Goal: Task Accomplishment & Management: Manage account settings

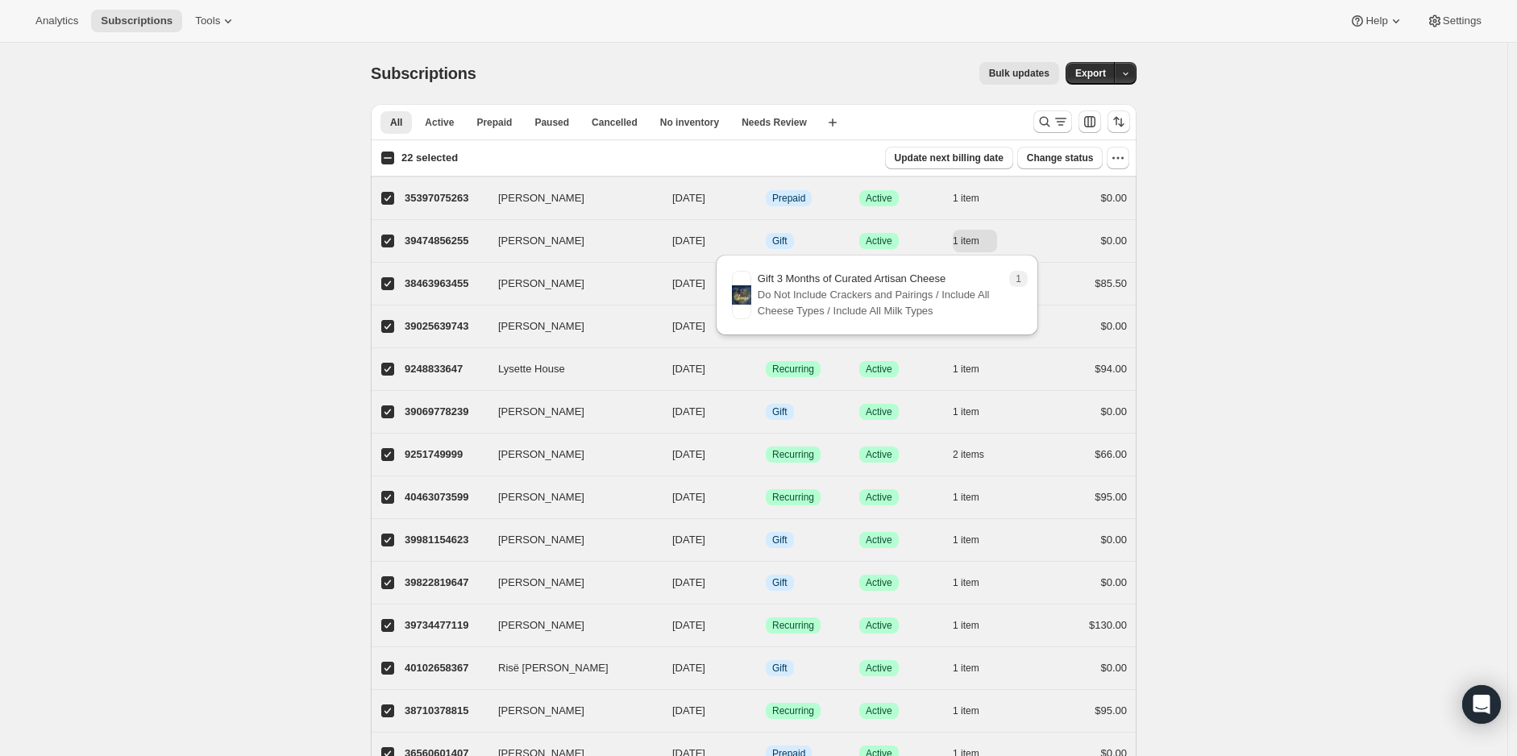
click at [394, 152] on input "22 selected" at bounding box center [387, 158] width 13 height 13
checkbox input "true"
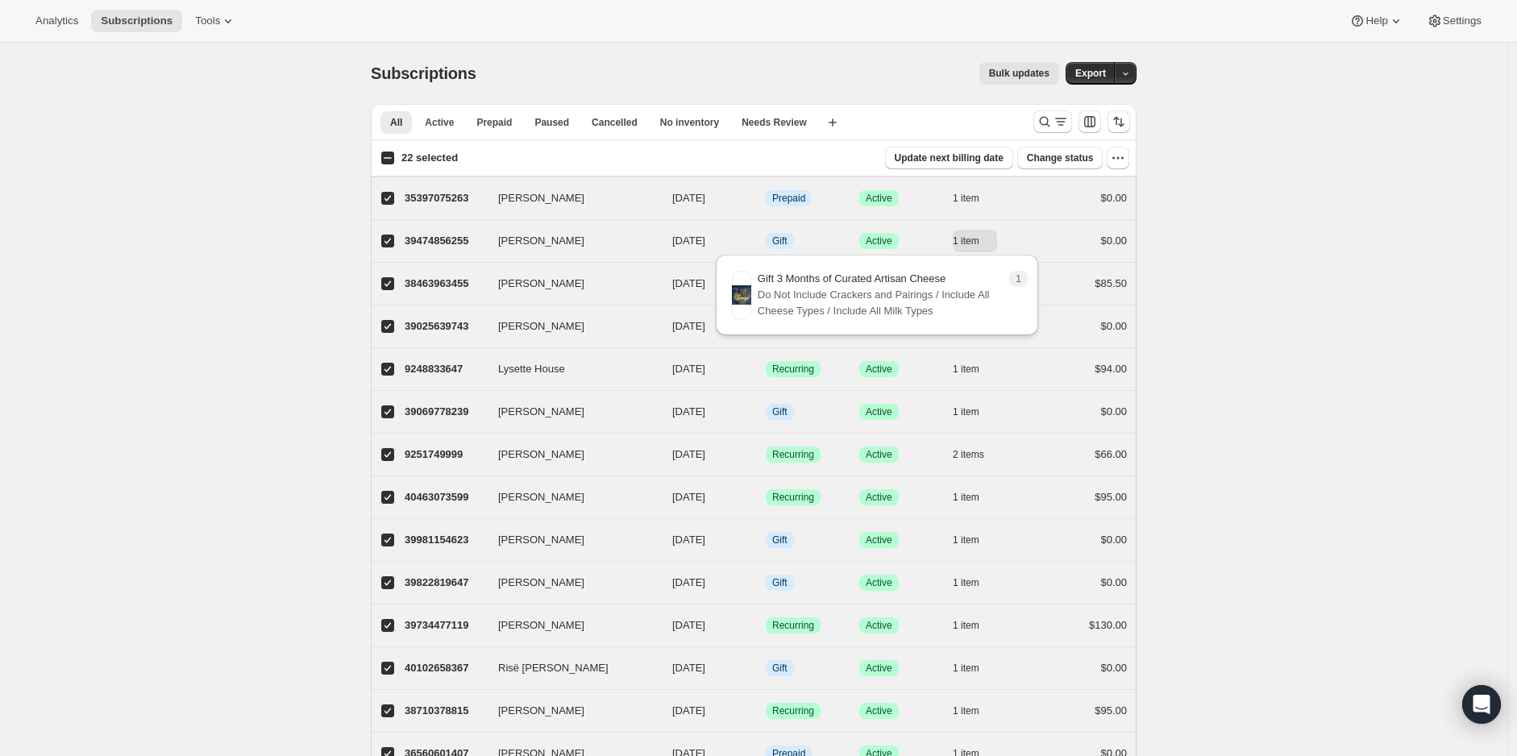
checkbox input "true"
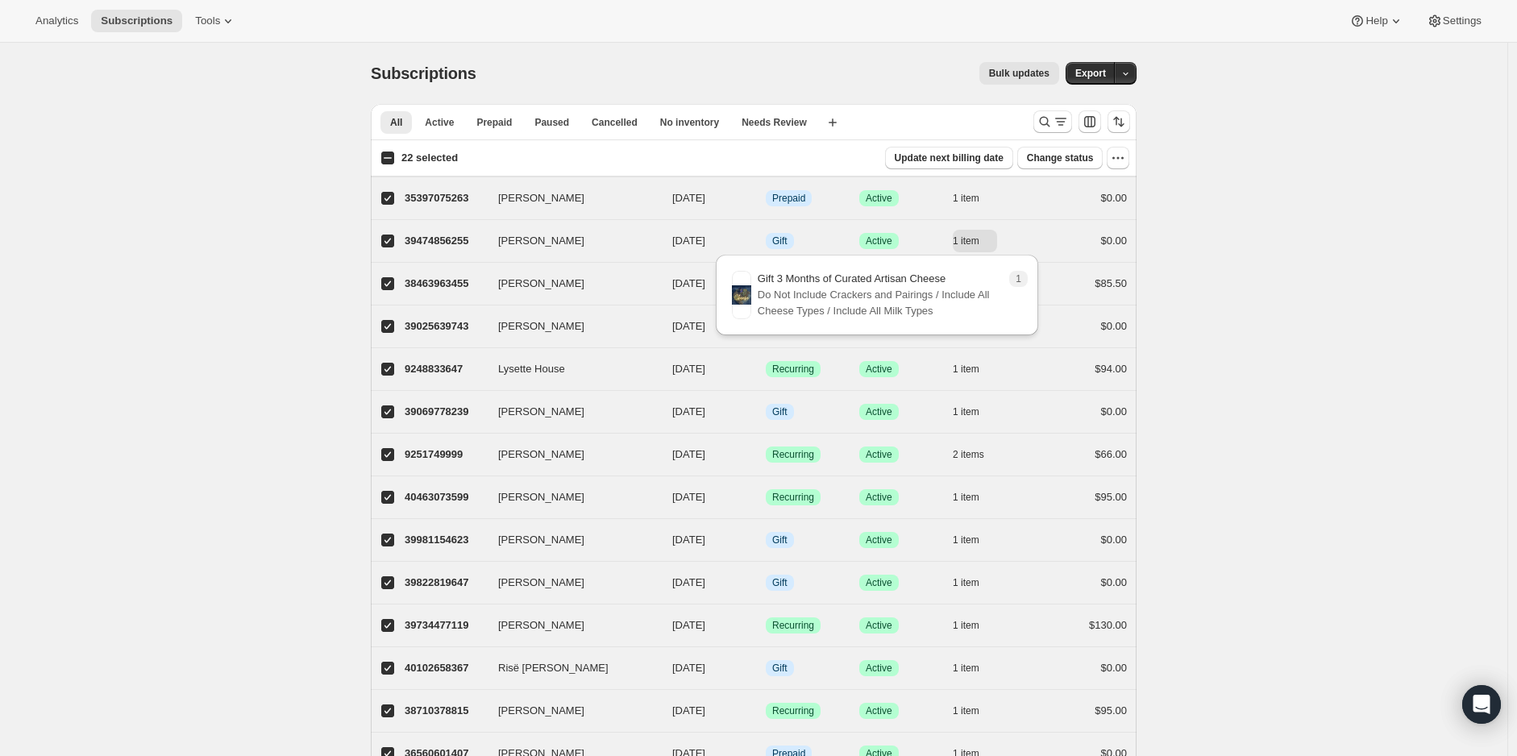
checkbox input "true"
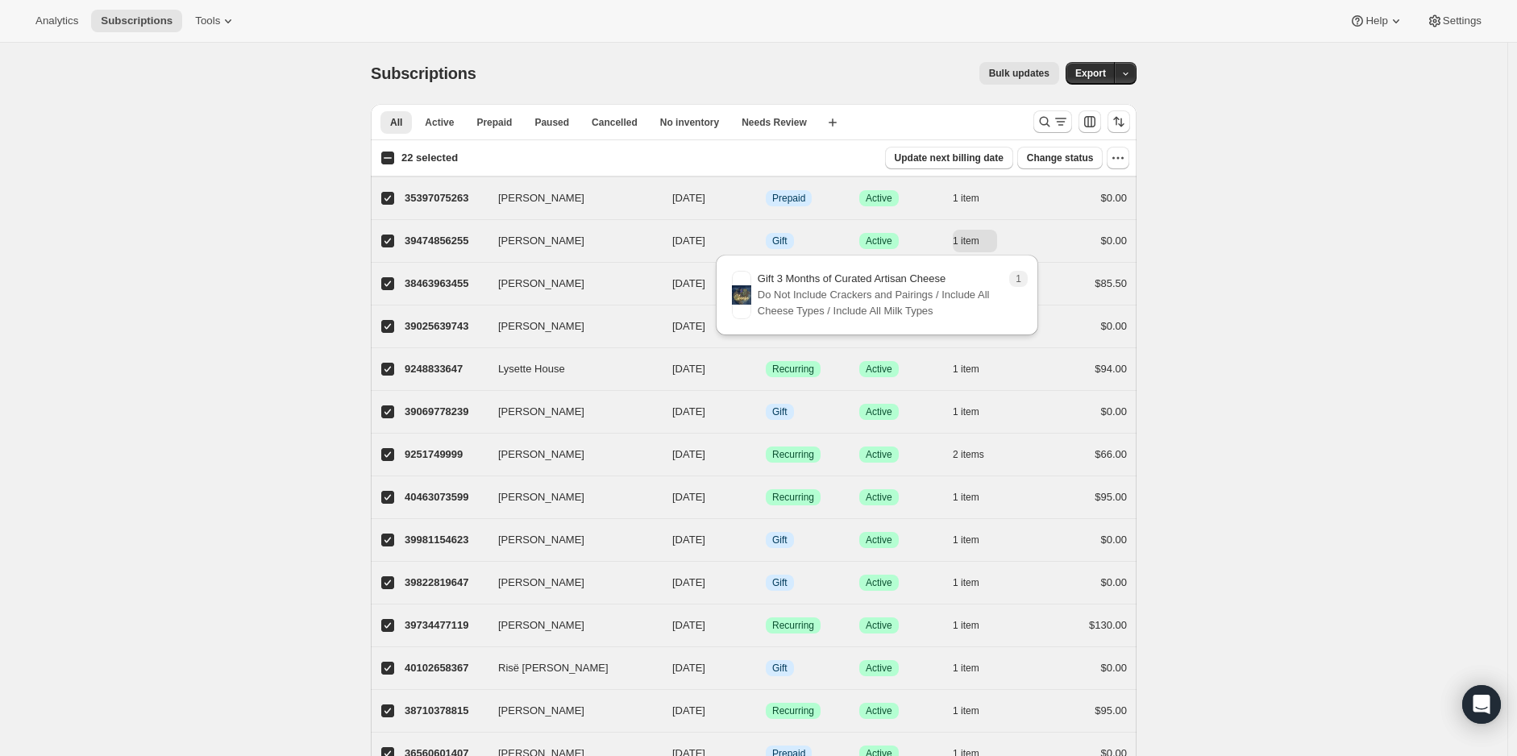
checkbox input "true"
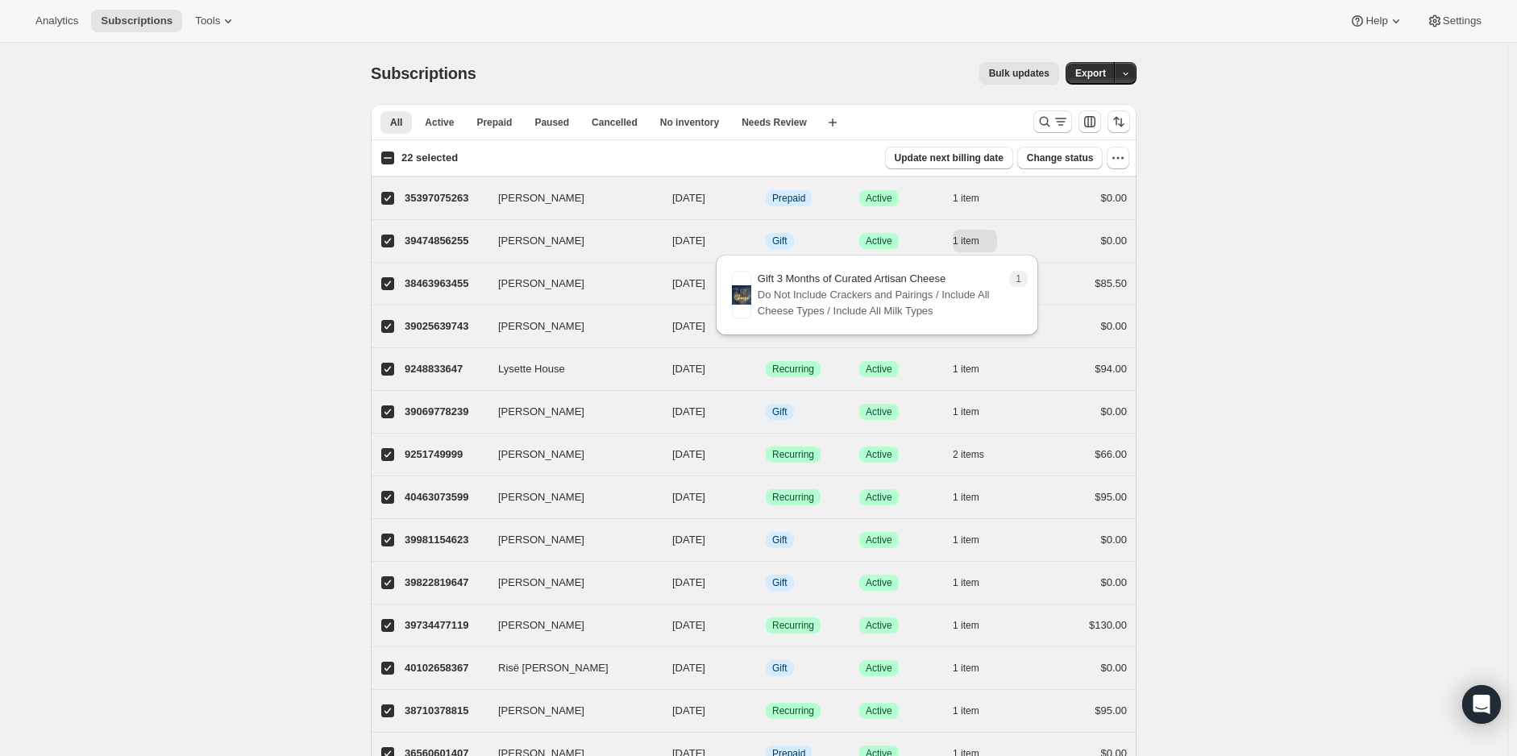
checkbox input "true"
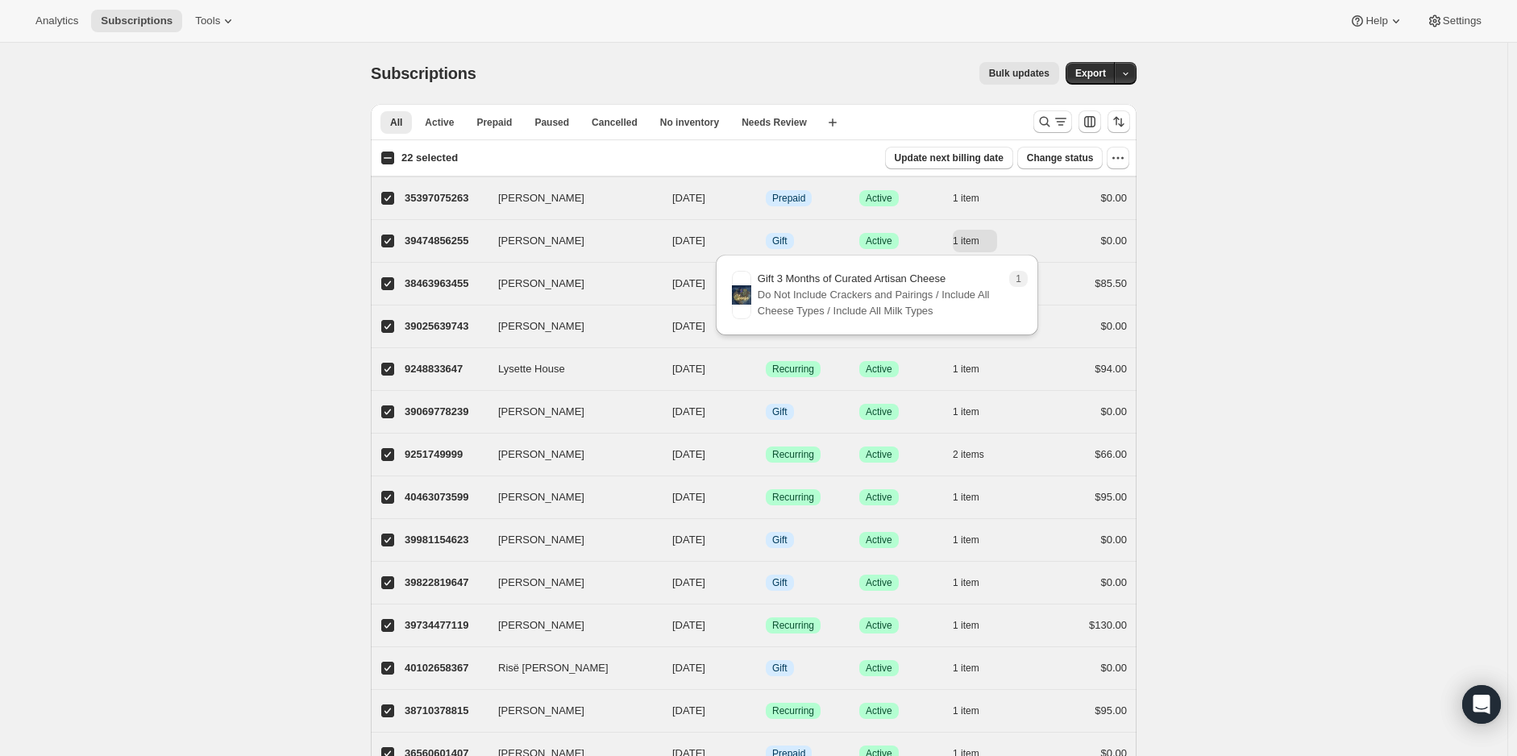
checkbox input "true"
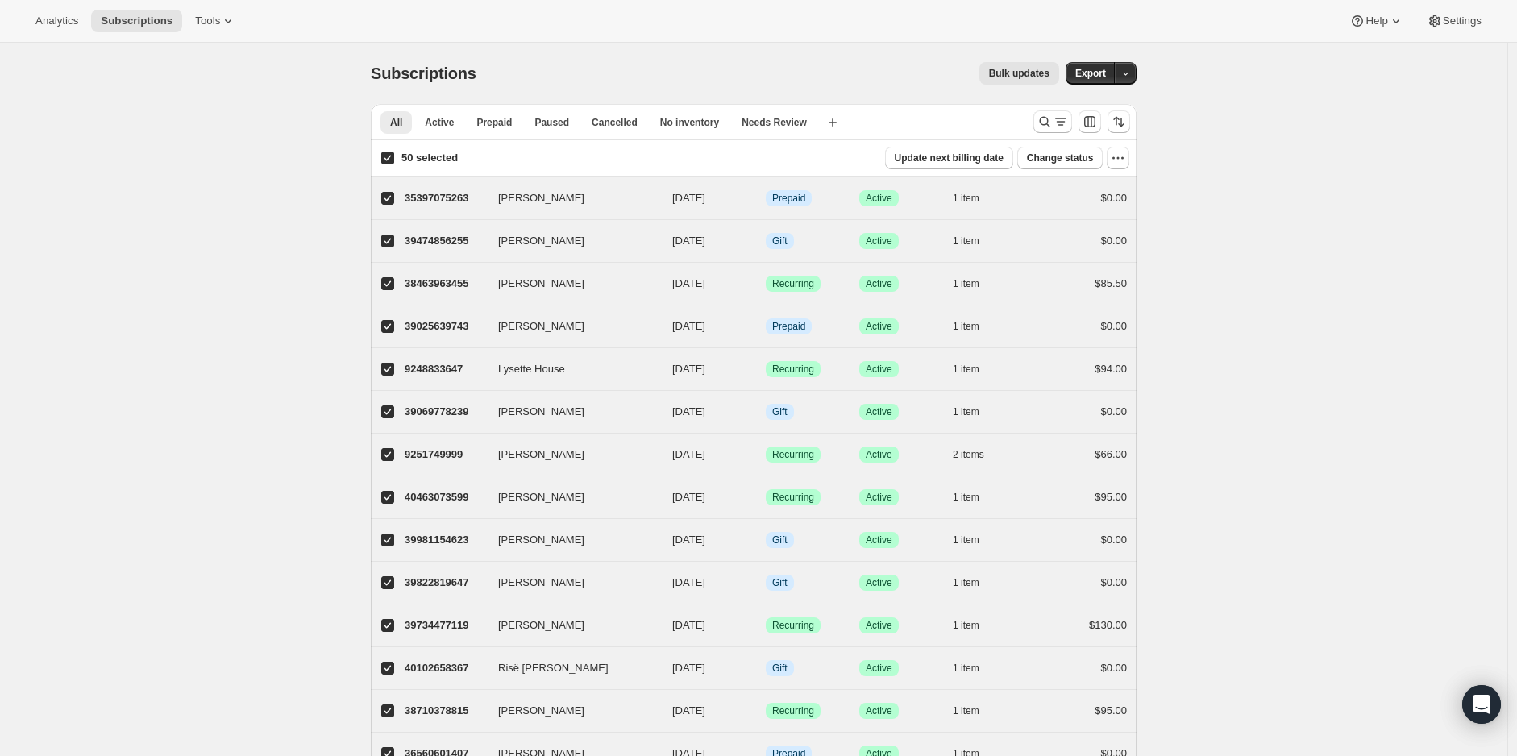
click at [394, 152] on input "50 selected" at bounding box center [387, 158] width 13 height 13
checkbox input "false"
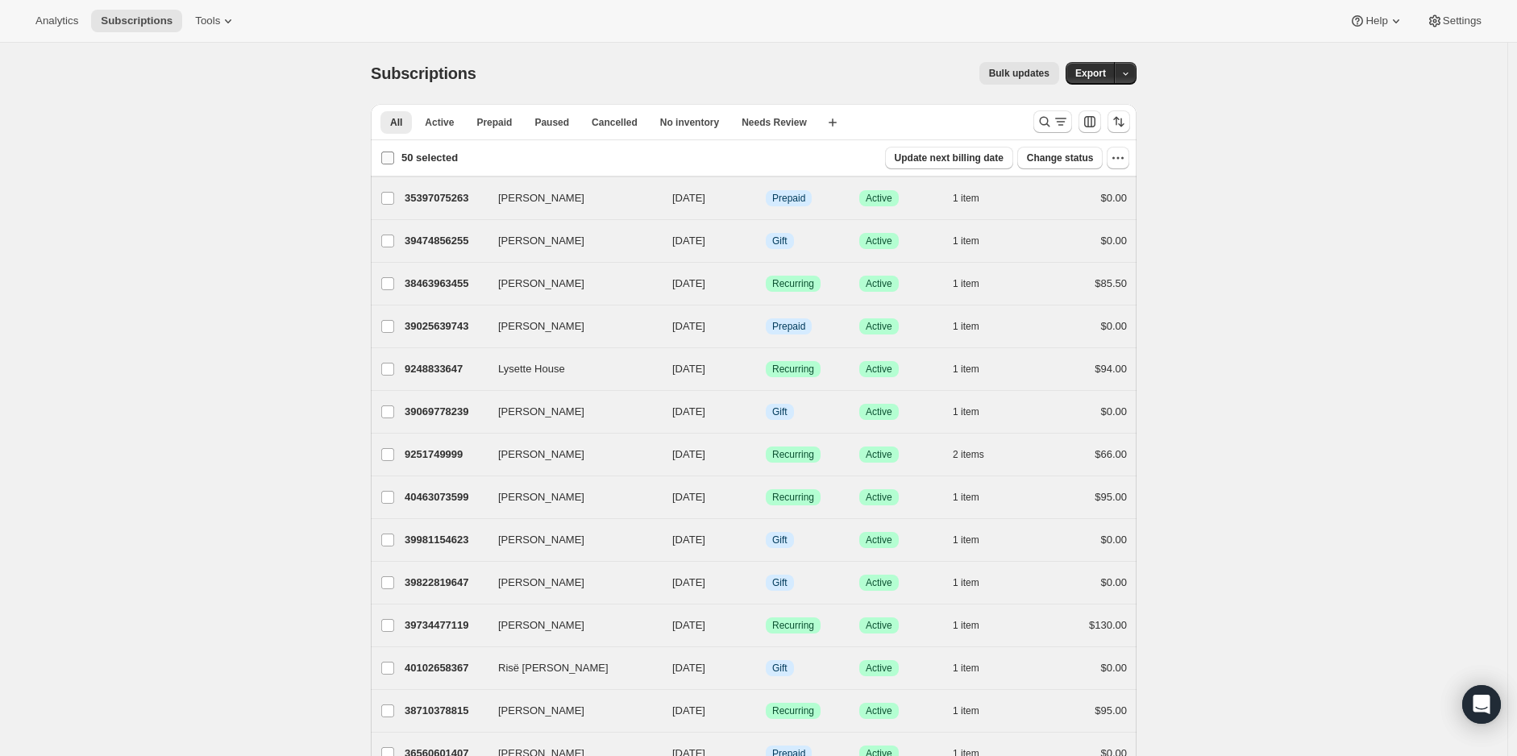
checkbox input "false"
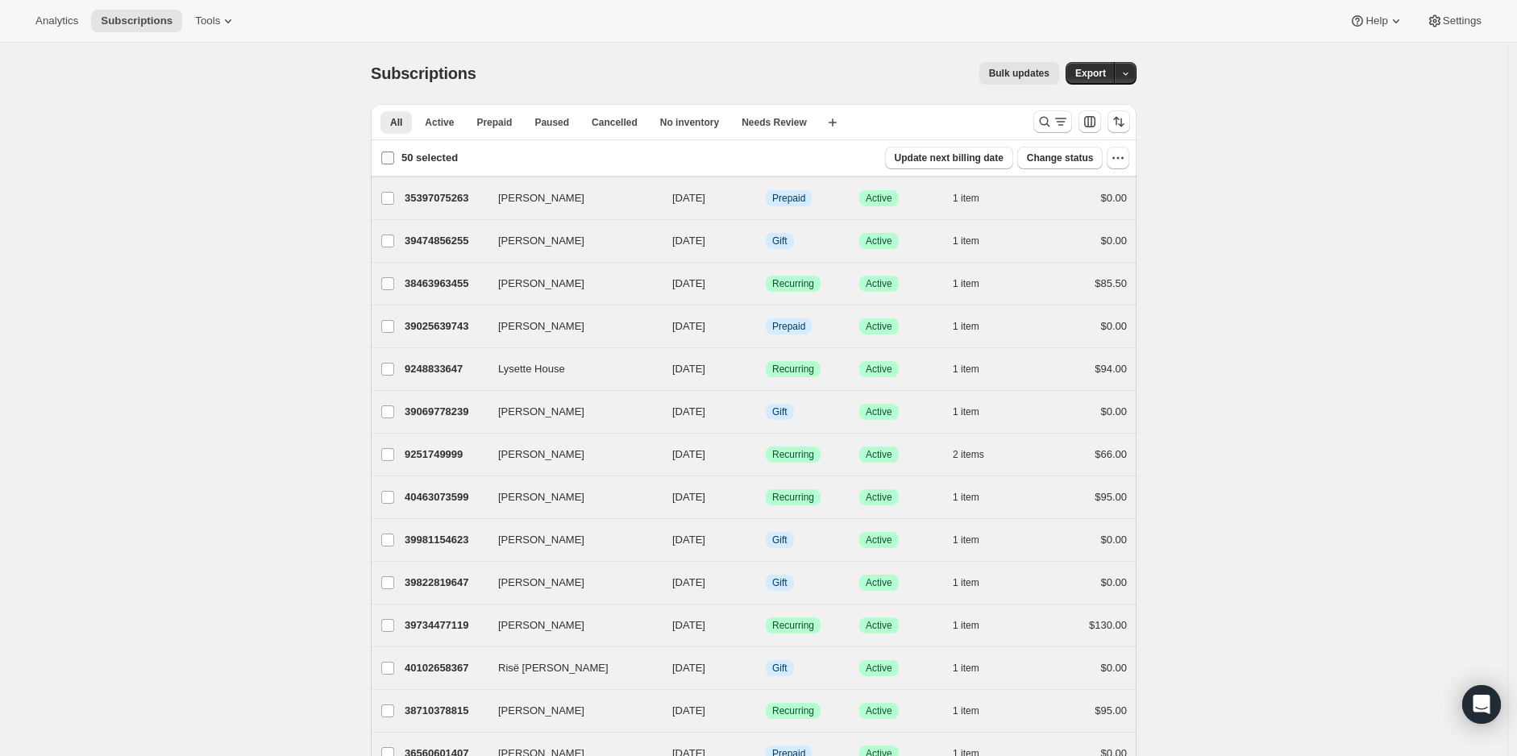
checkbox input "false"
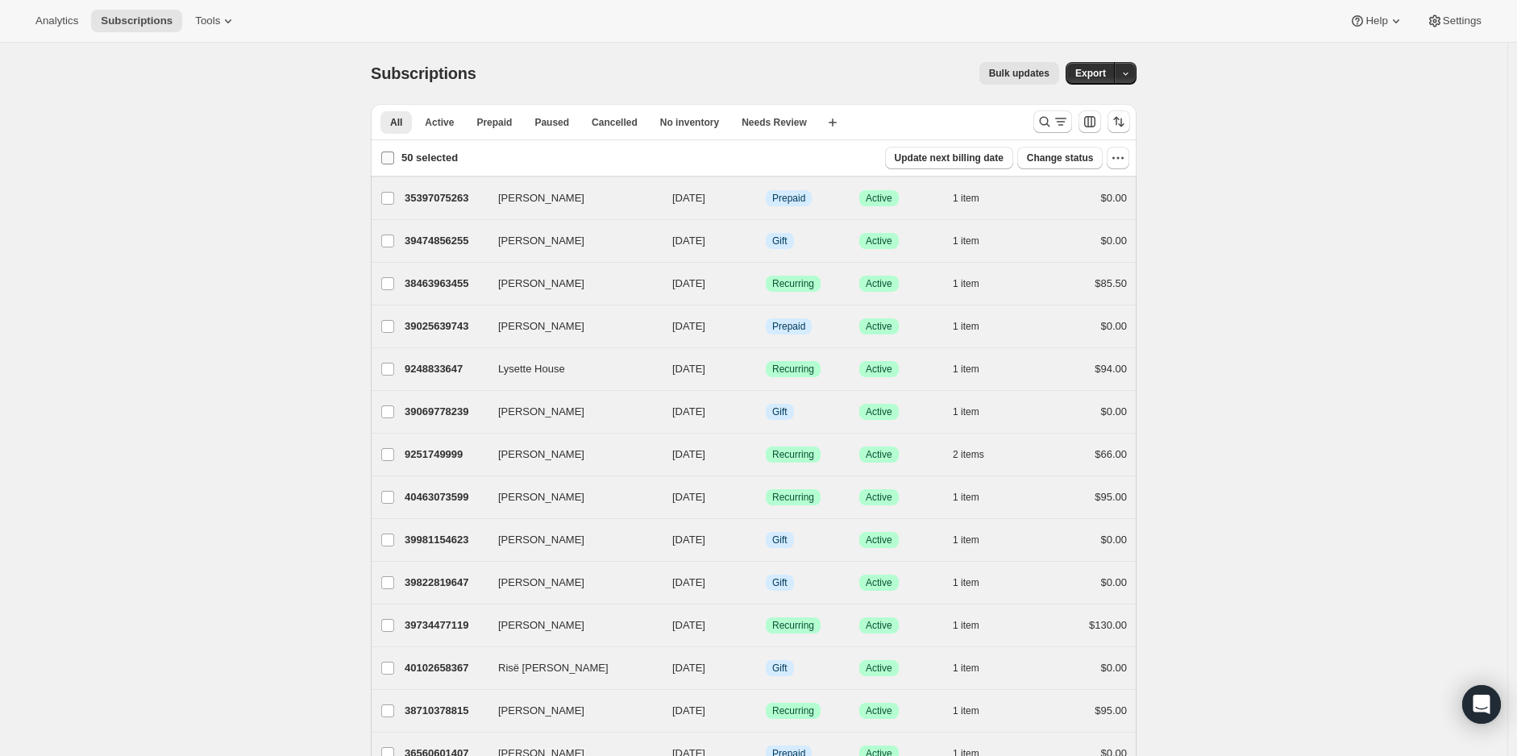
checkbox input "false"
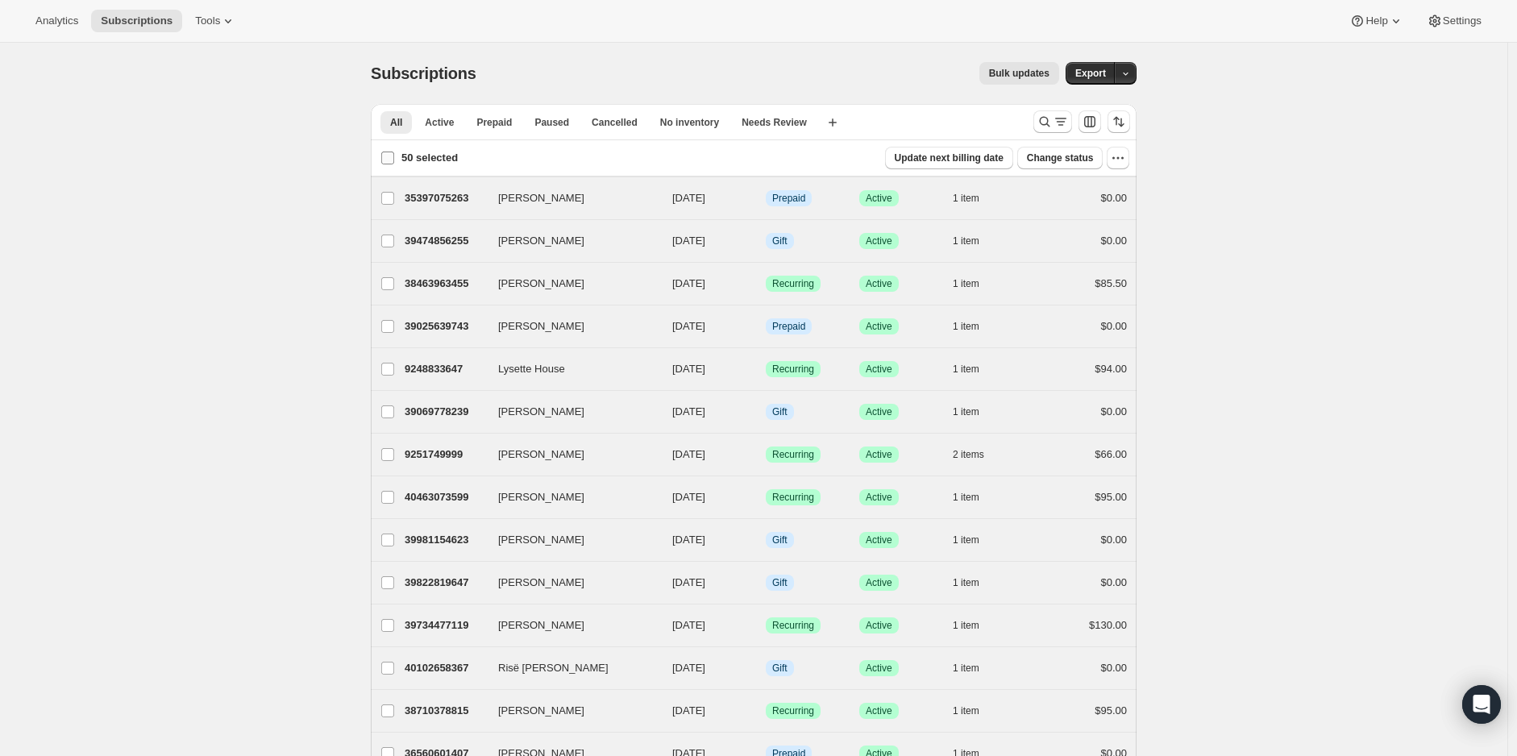
checkbox input "false"
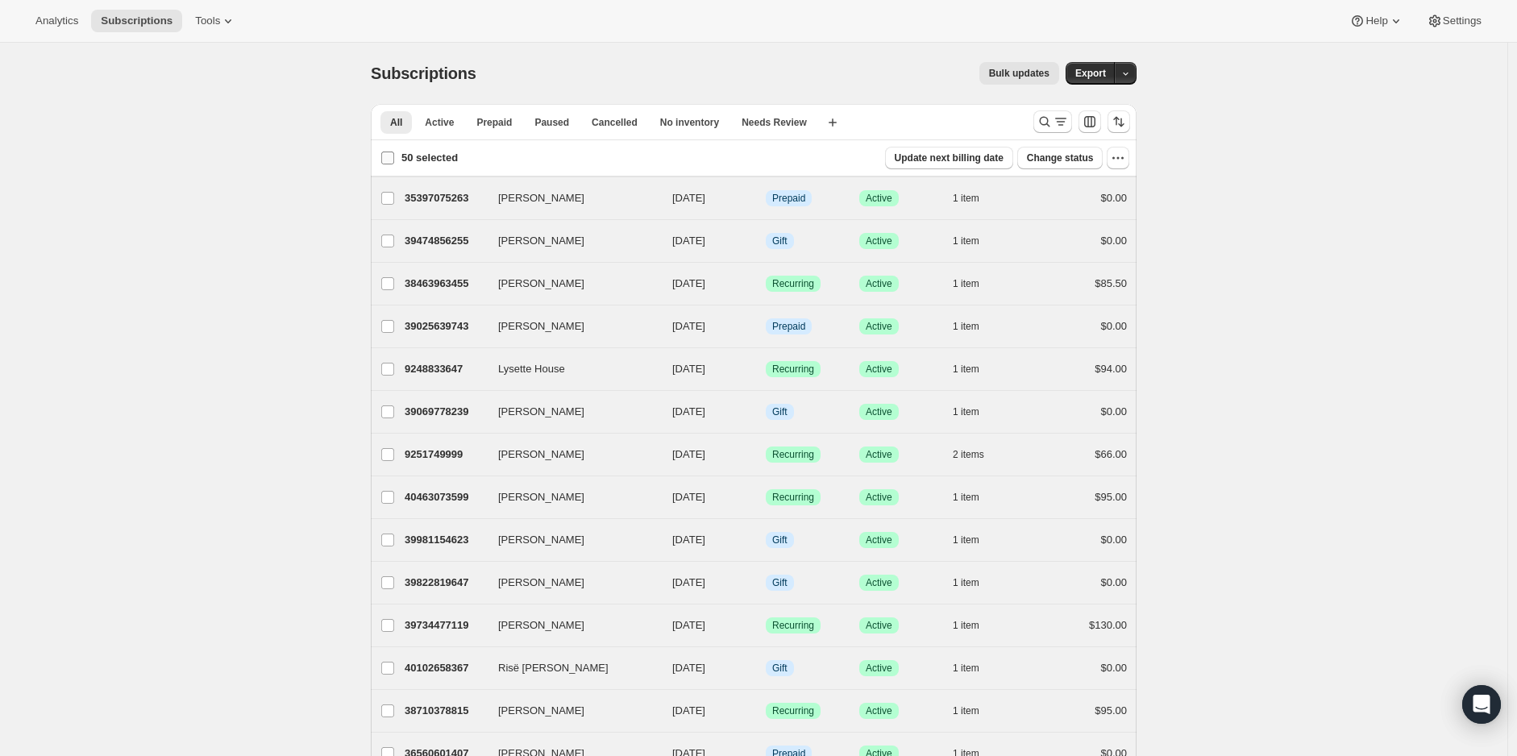
checkbox input "false"
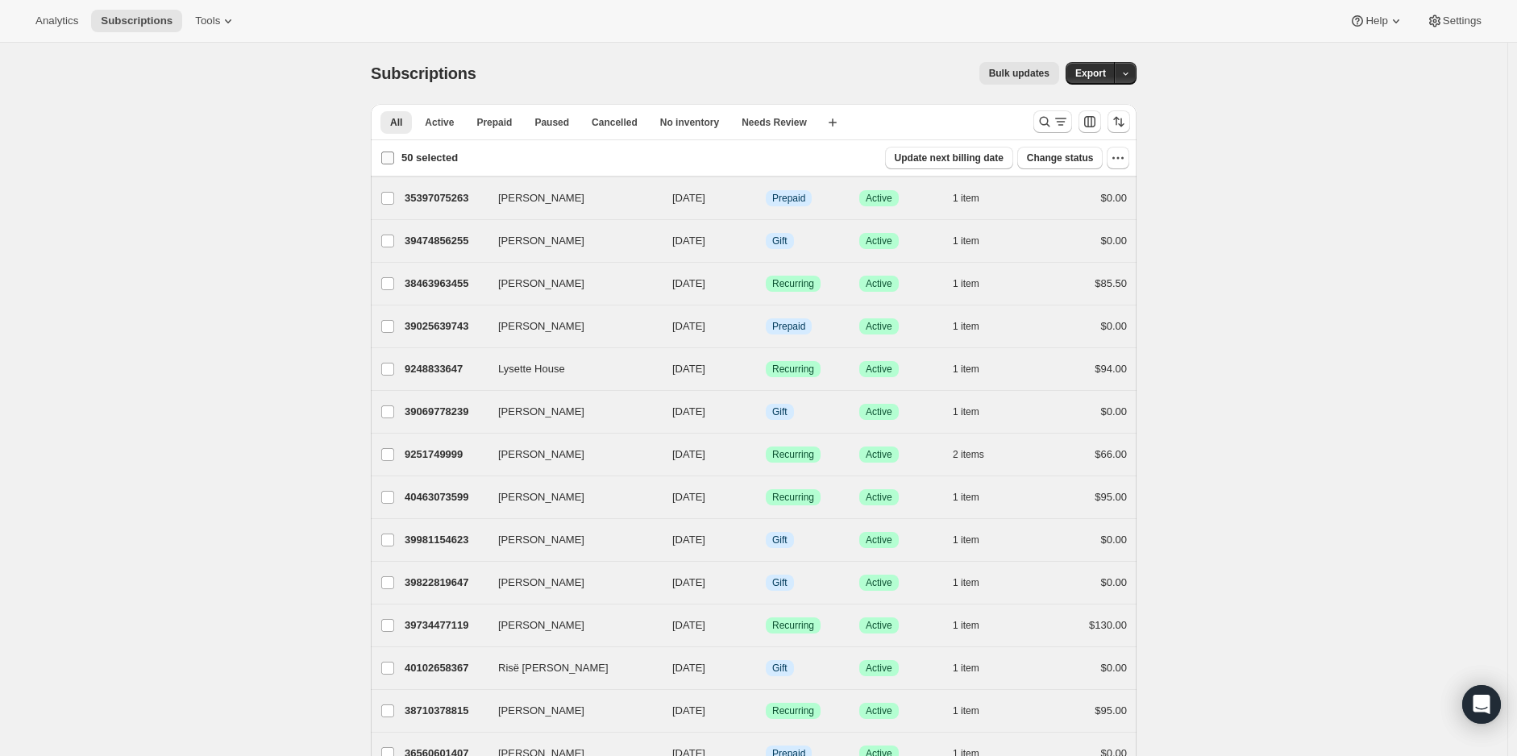
checkbox input "false"
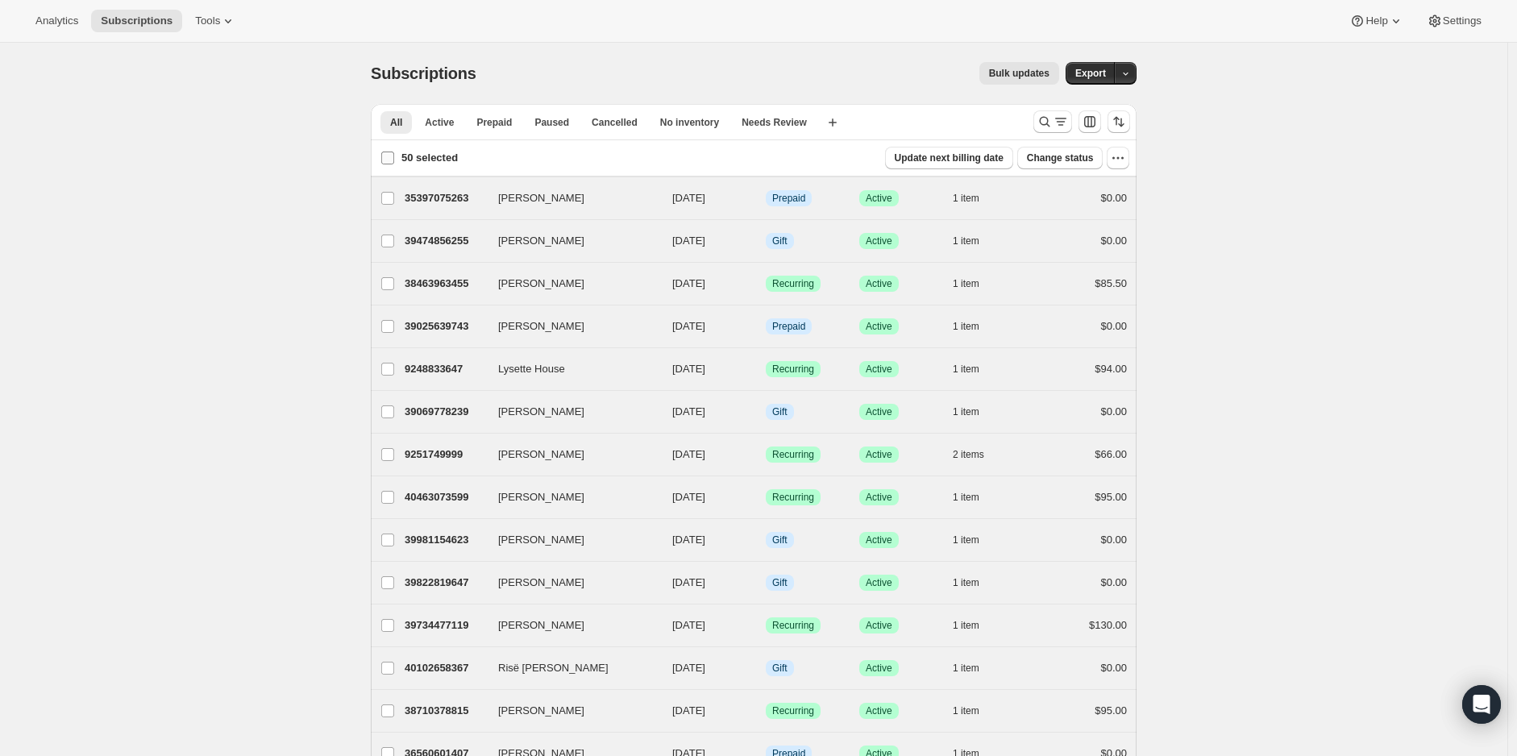
checkbox input "false"
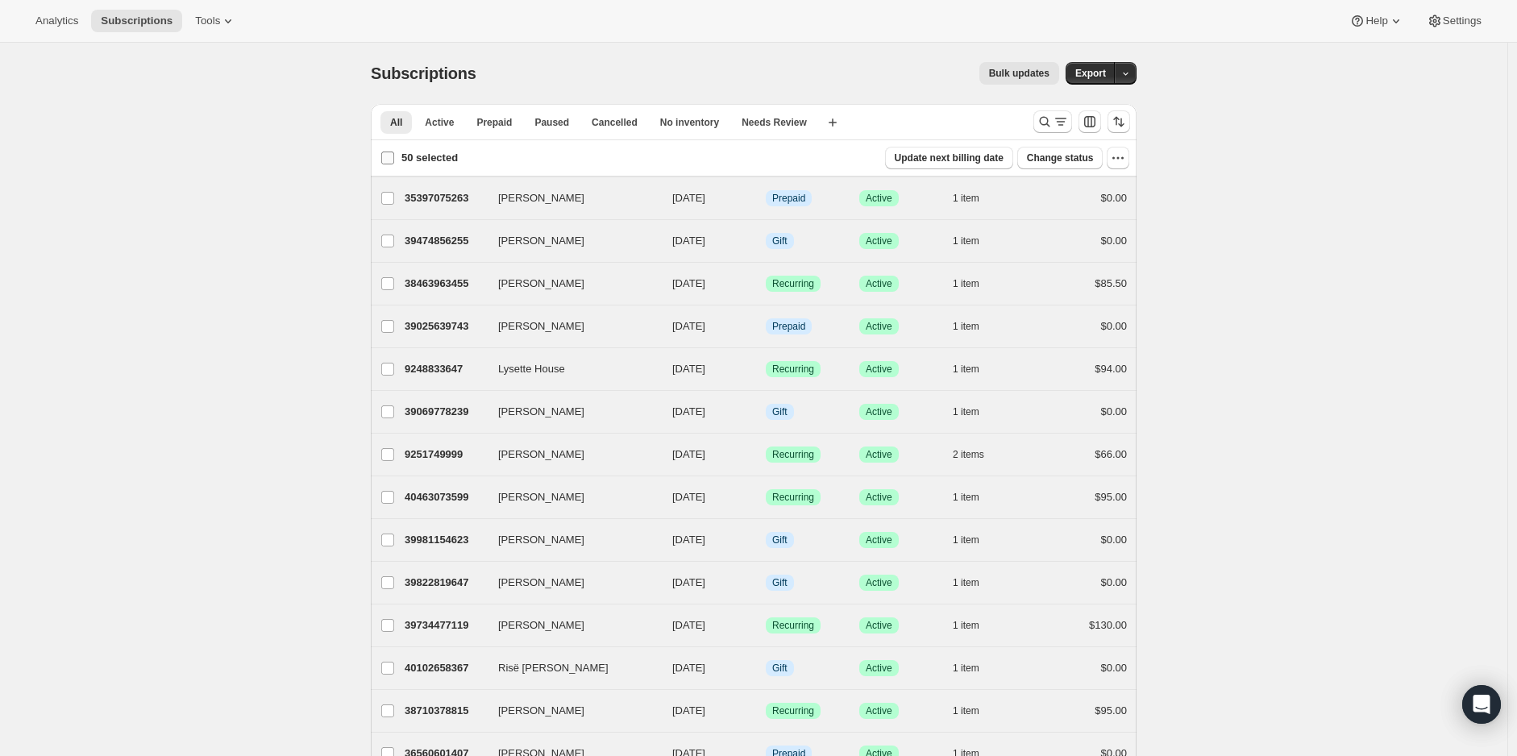
checkbox input "false"
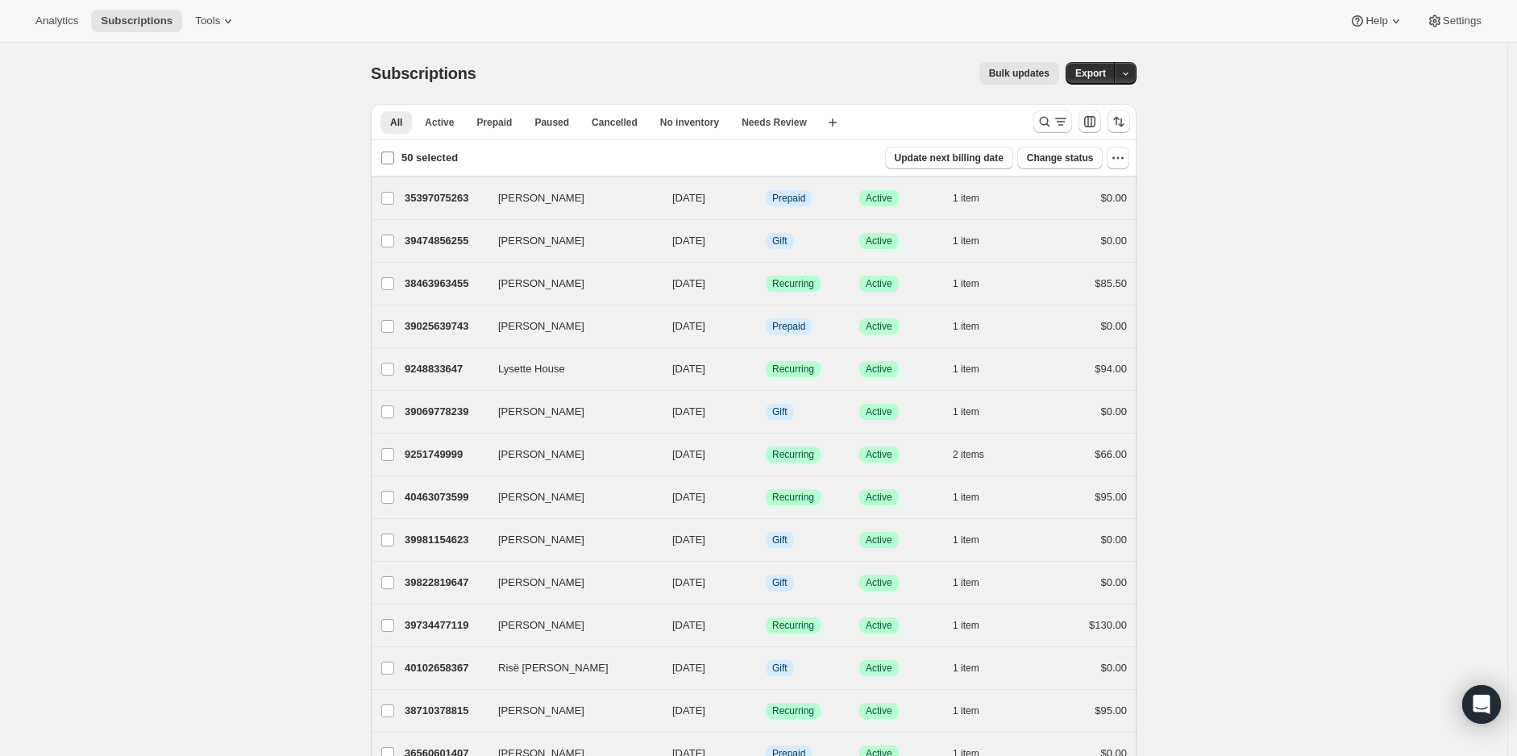
checkbox input "false"
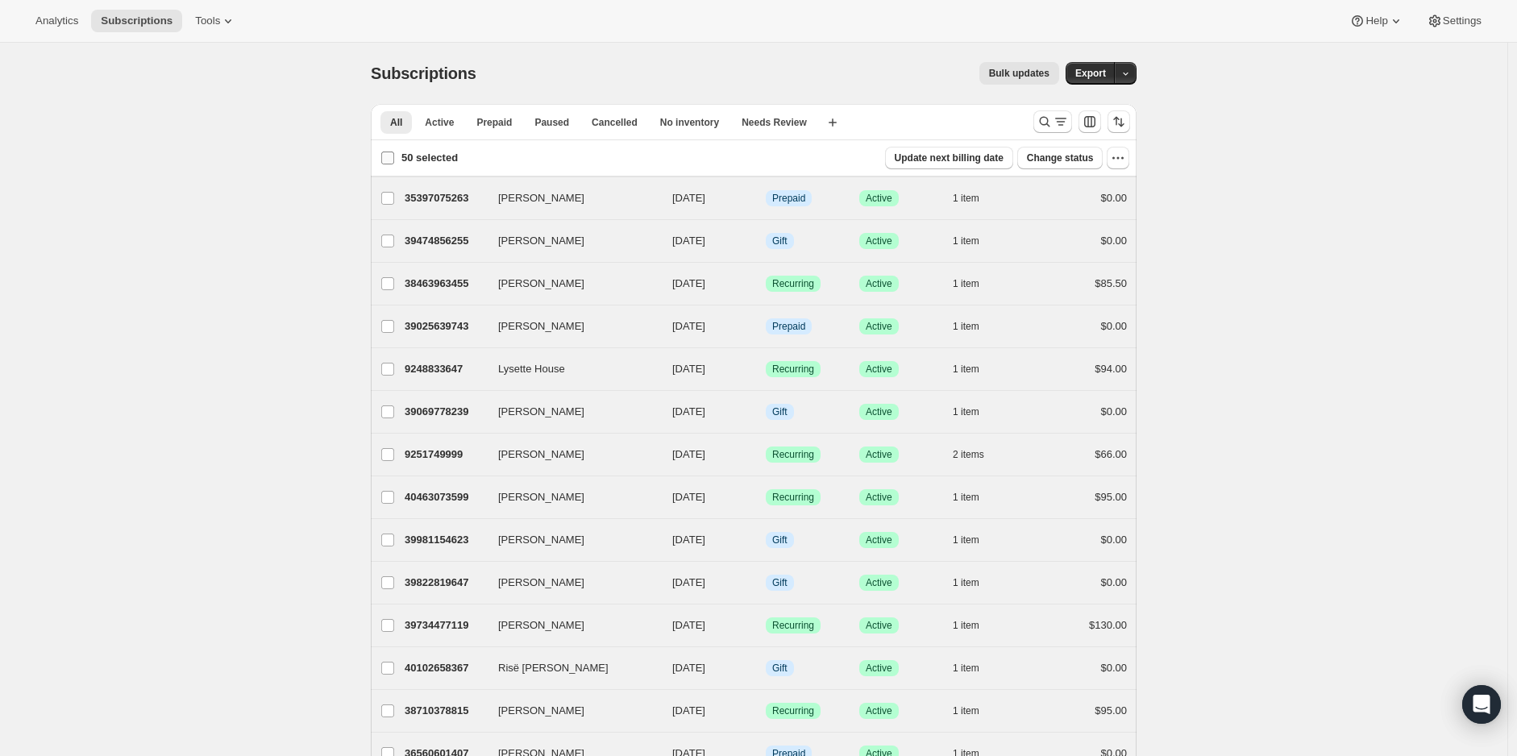
checkbox input "false"
